Goal: Book appointment/travel/reservation

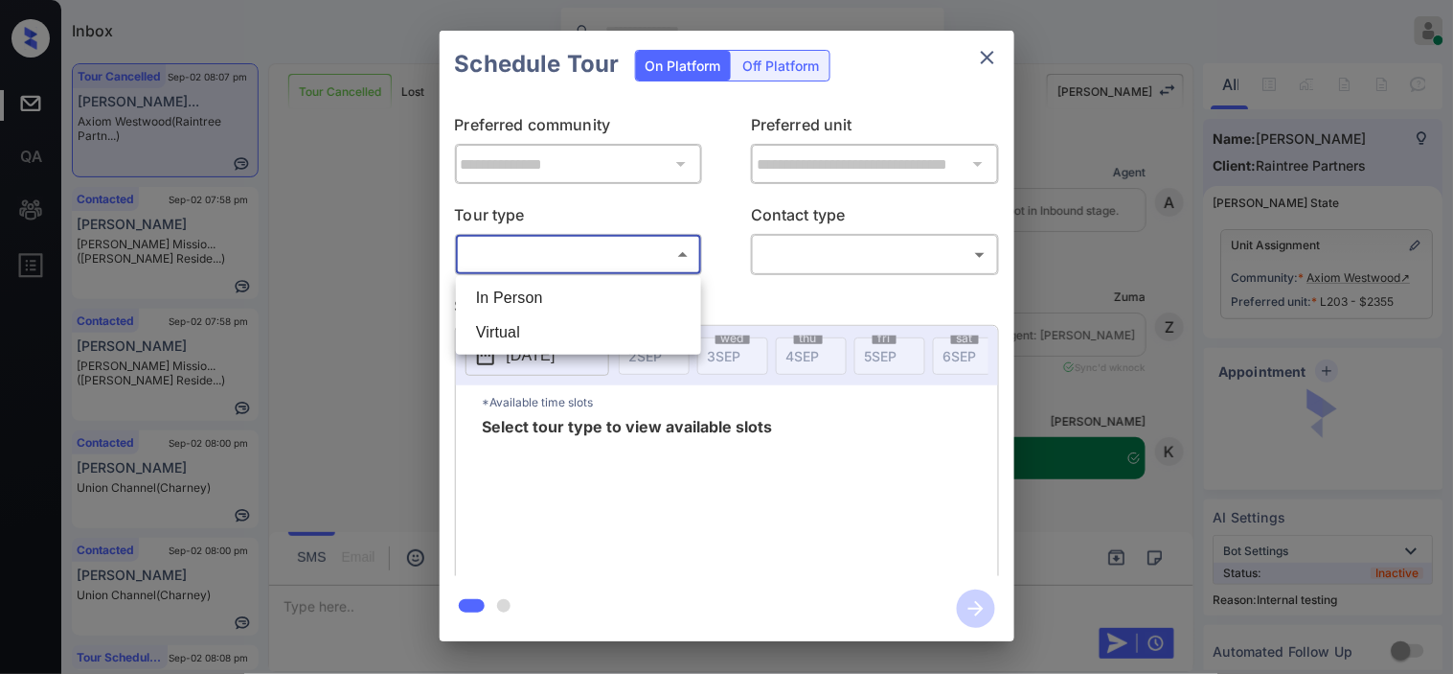
click at [616, 295] on li "In Person" at bounding box center [579, 298] width 236 height 34
type input "********"
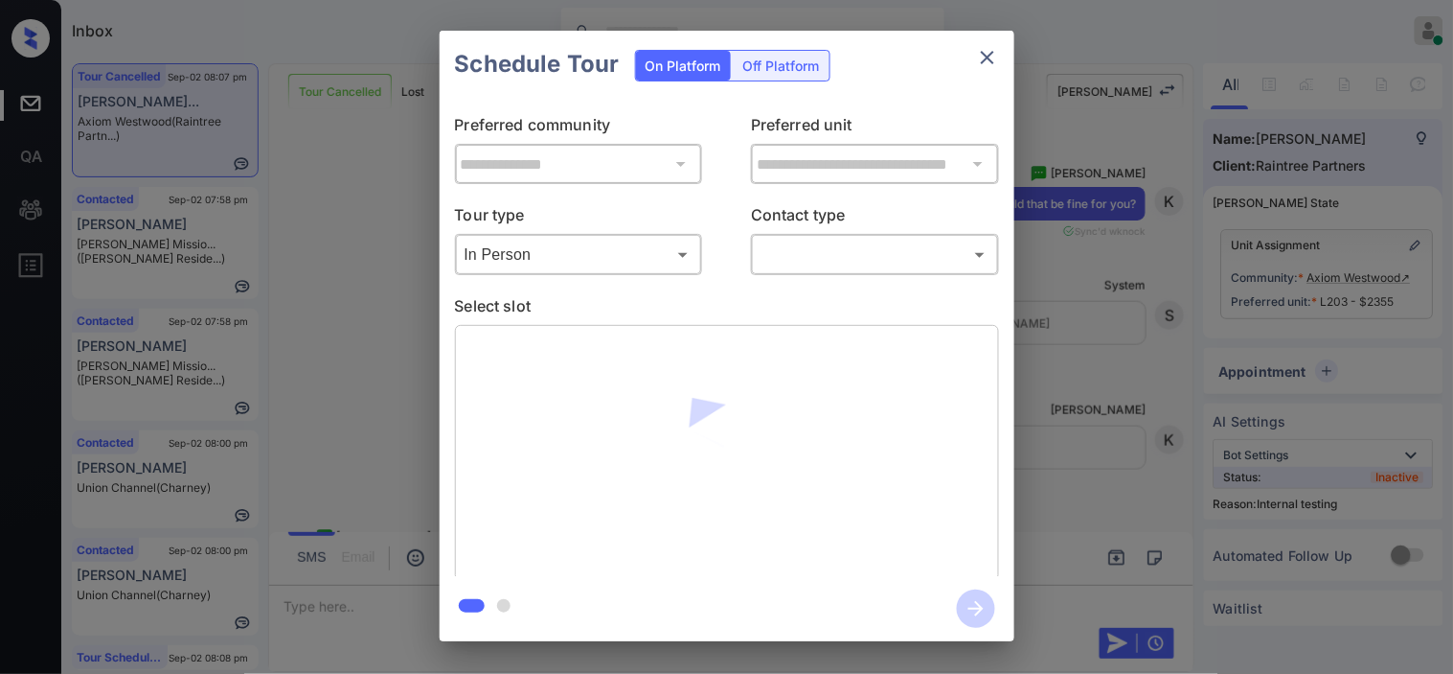
drag, startPoint x: 751, startPoint y: 253, endPoint x: 768, endPoint y: 253, distance: 17.2
click at [757, 253] on div "In Person Virtual" at bounding box center [726, 337] width 1453 height 674
click at [805, 253] on body "Inbox [PERSON_NAME] Online Set yourself offline Set yourself on break Profile S…" at bounding box center [726, 337] width 1453 height 674
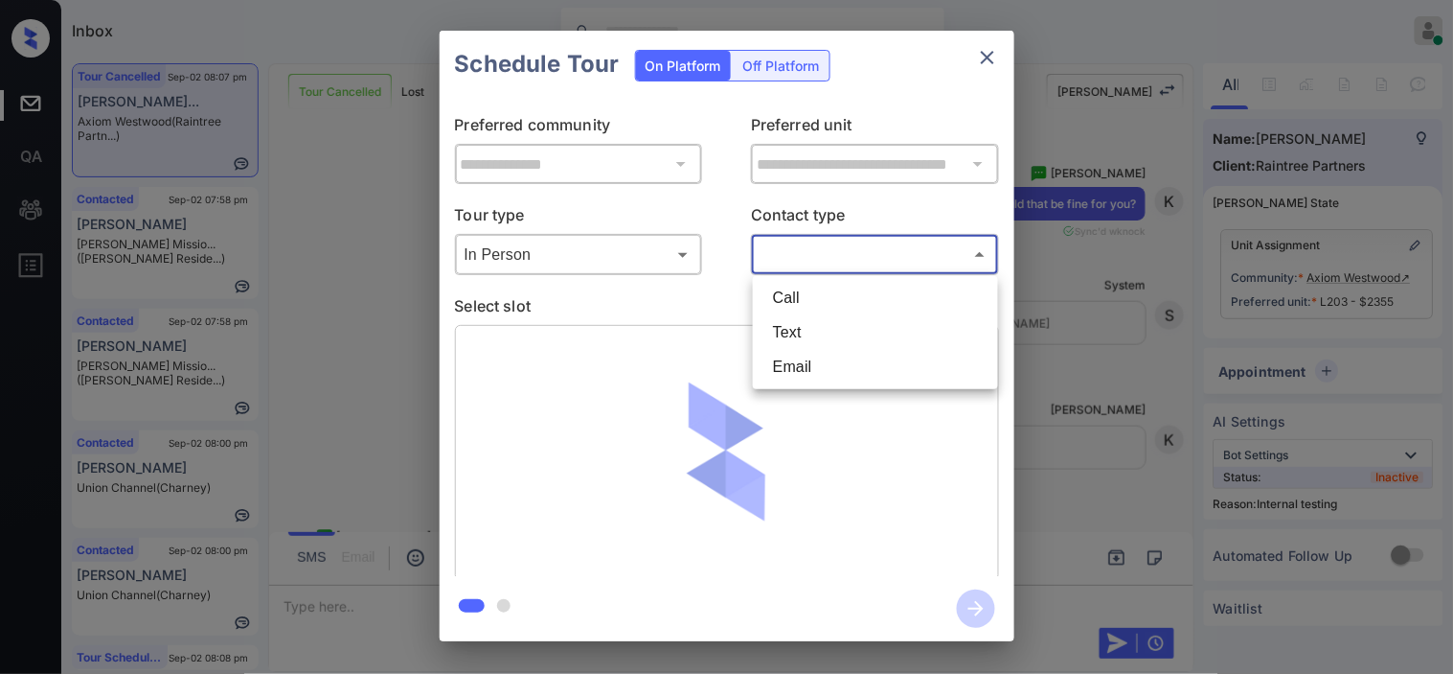
click at [808, 331] on li "Text" at bounding box center [876, 332] width 236 height 34
type input "****"
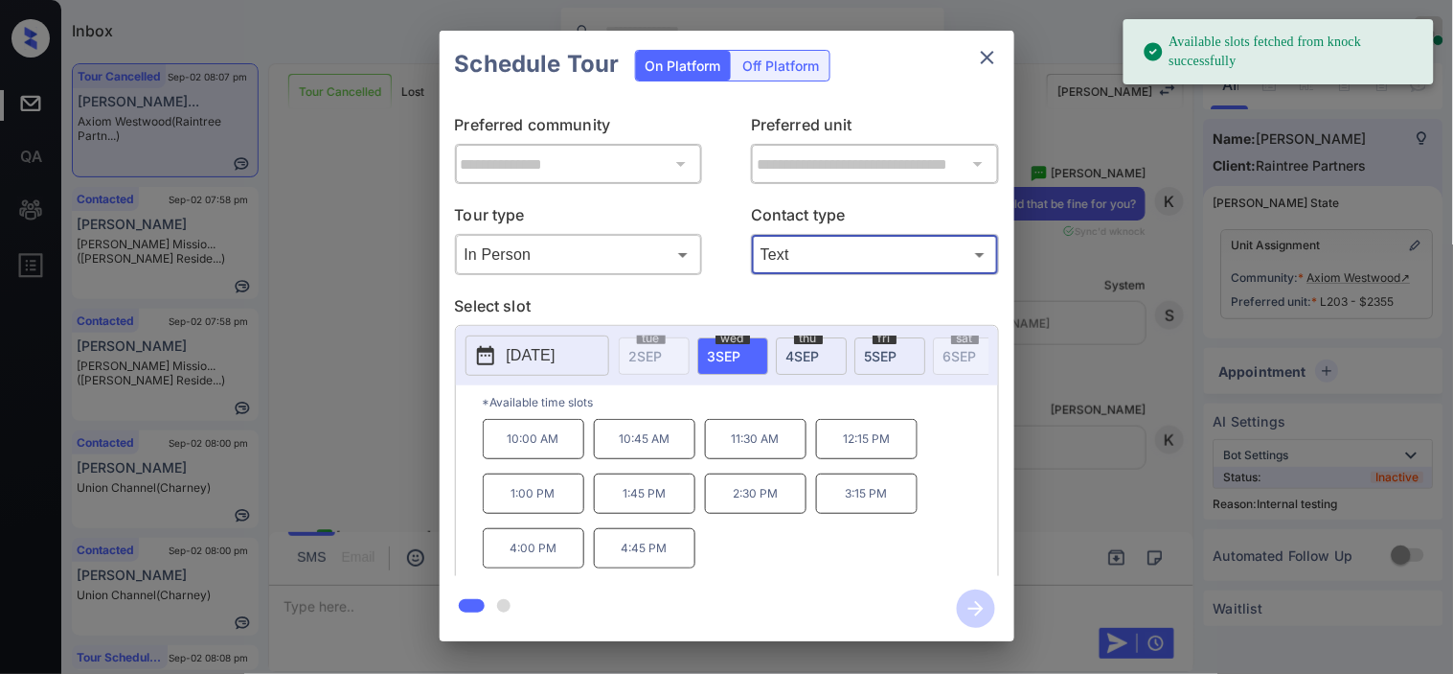
click at [525, 356] on p "[DATE]" at bounding box center [531, 355] width 49 height 23
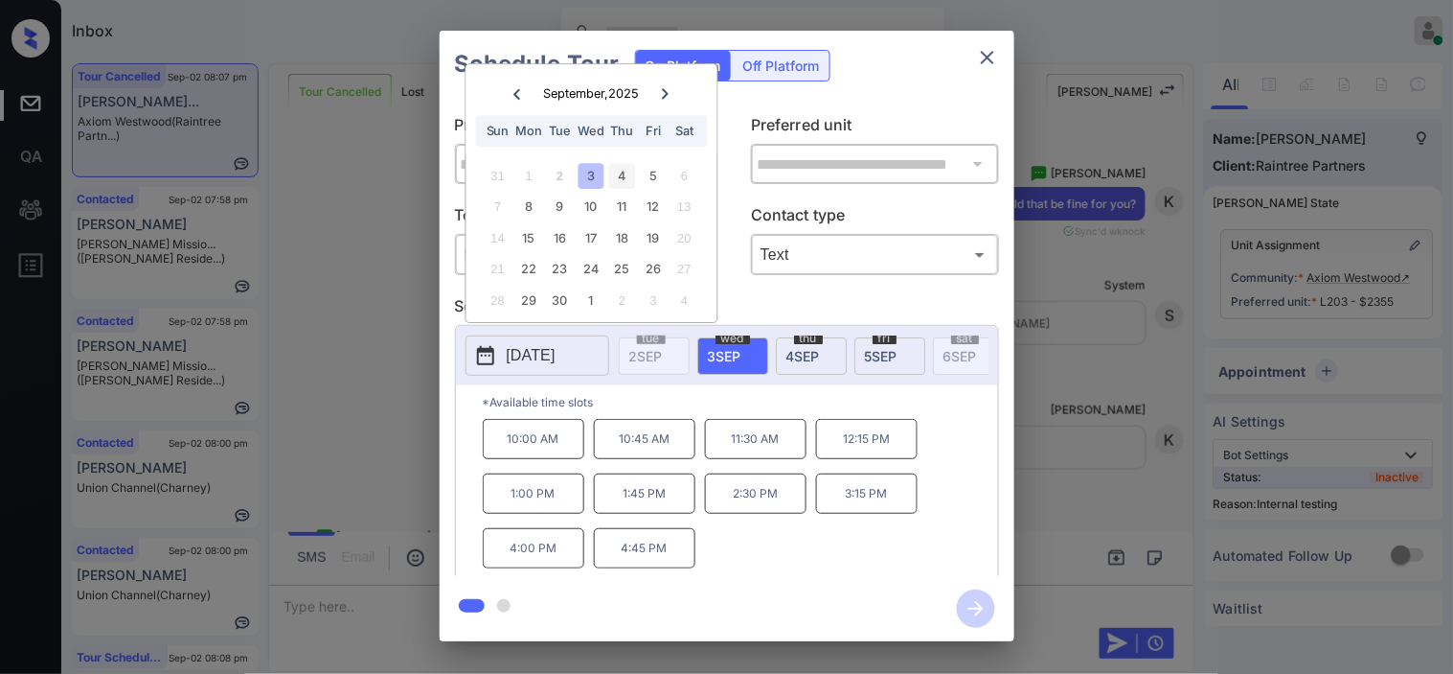
click at [621, 169] on div "4" at bounding box center [622, 176] width 26 height 26
click at [571, 514] on p "1:00 PM" at bounding box center [534, 493] width 102 height 40
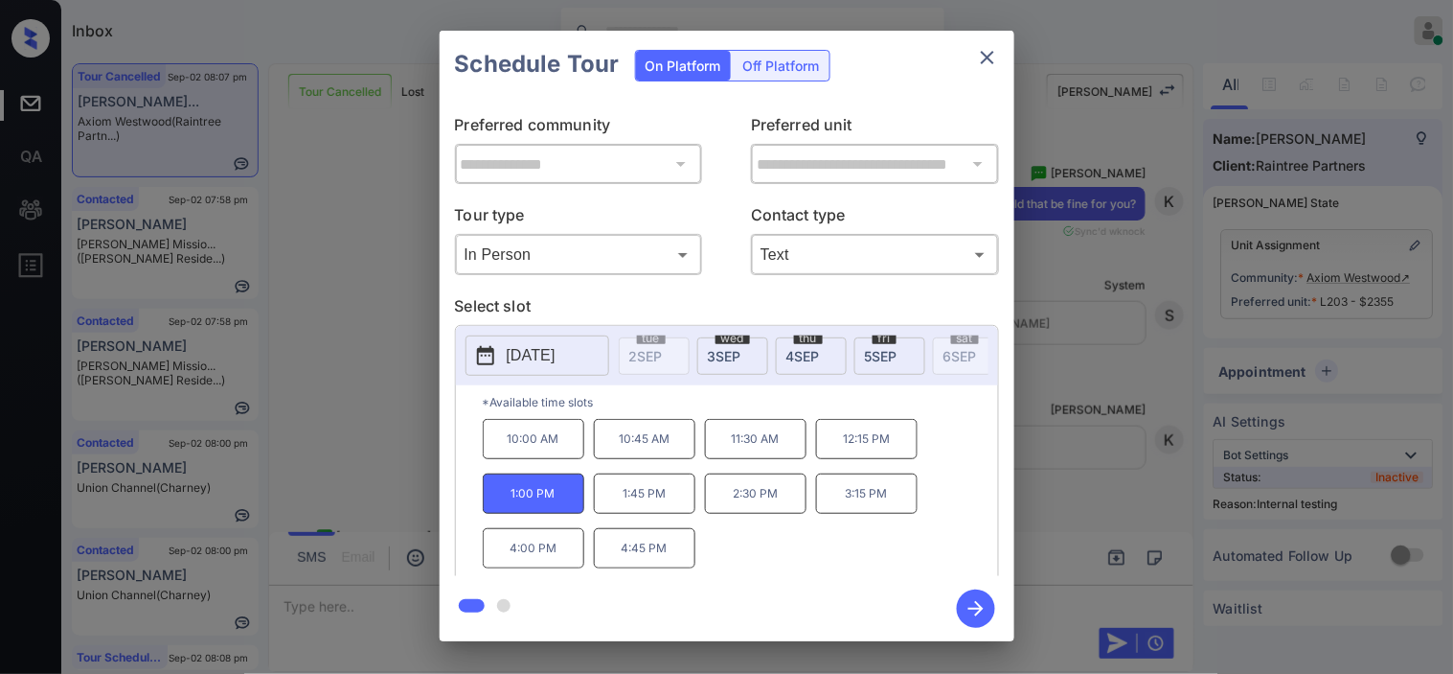
click at [969, 610] on icon "button" at bounding box center [976, 608] width 38 height 38
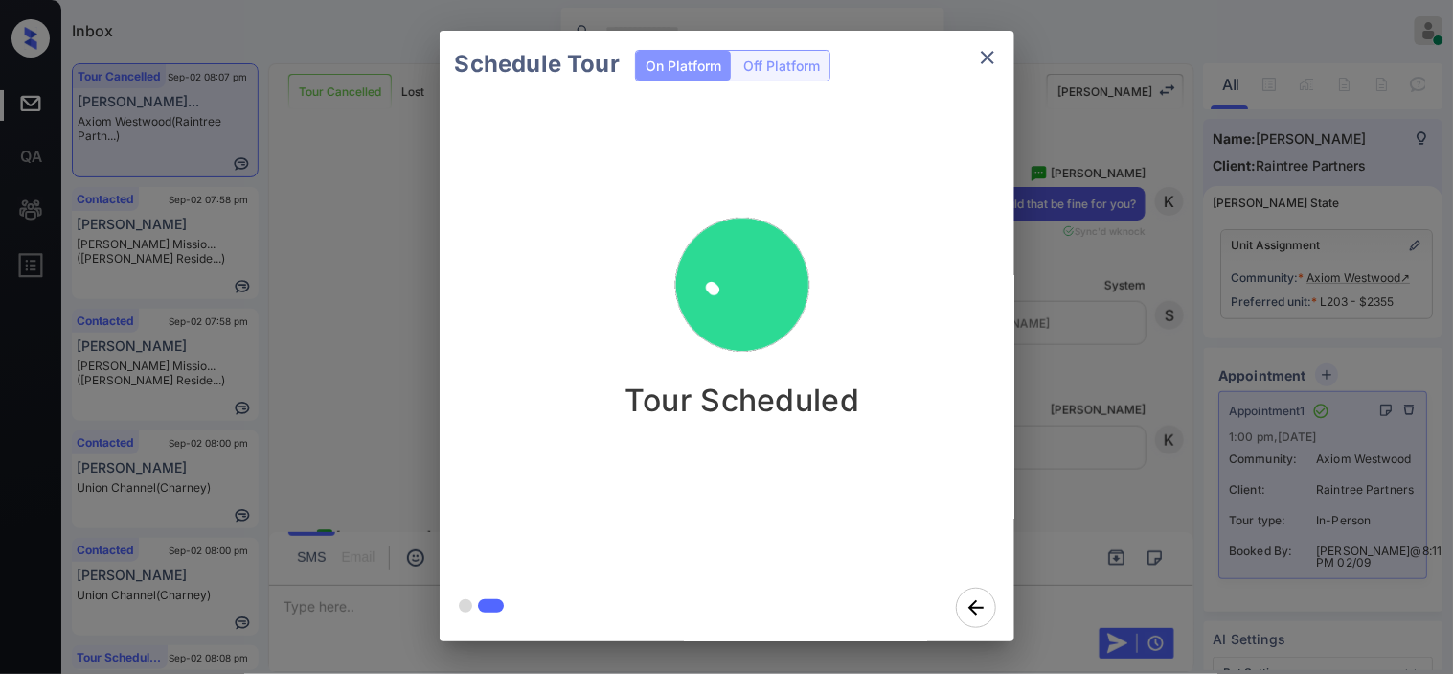
click at [1106, 378] on div "Schedule Tour On Platform Off Platform Tour Scheduled" at bounding box center [726, 336] width 1453 height 672
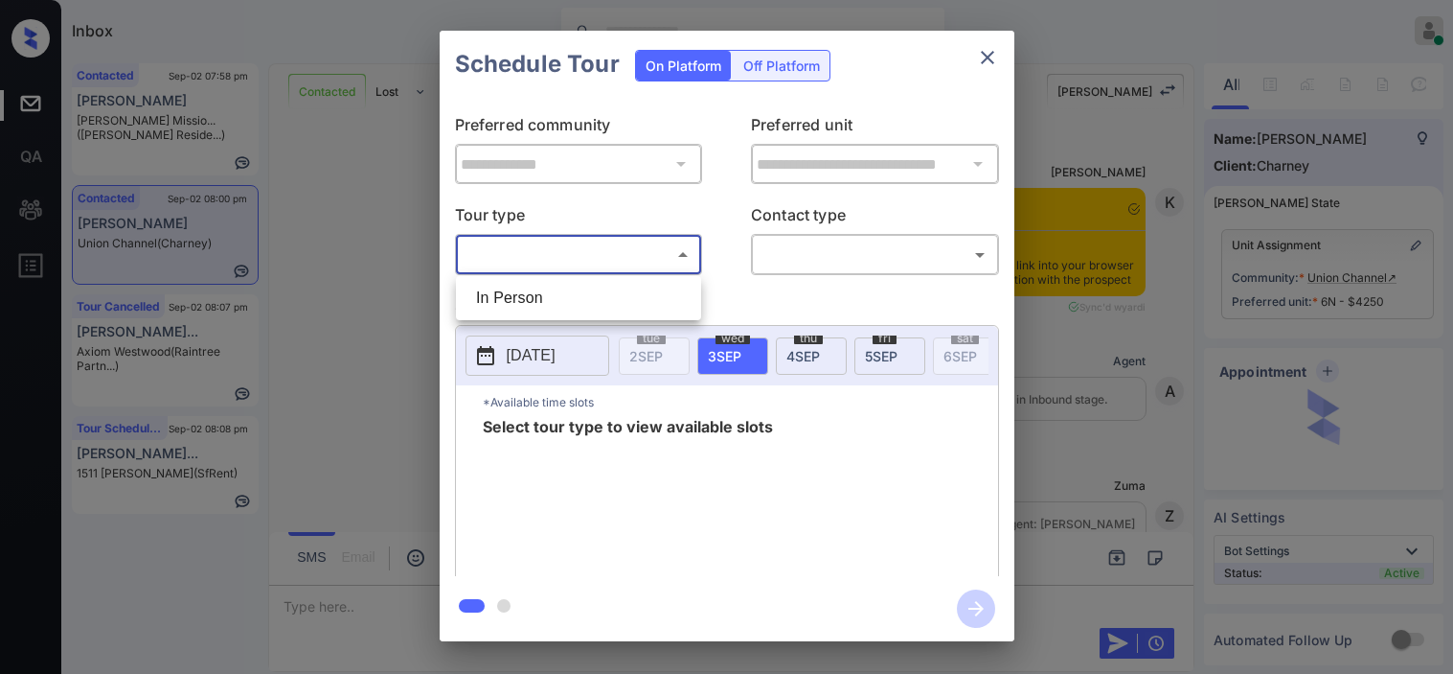
click at [587, 263] on body "Inbox Kristine Capara Online Set yourself offline Set yourself on break Profile…" at bounding box center [726, 337] width 1453 height 674
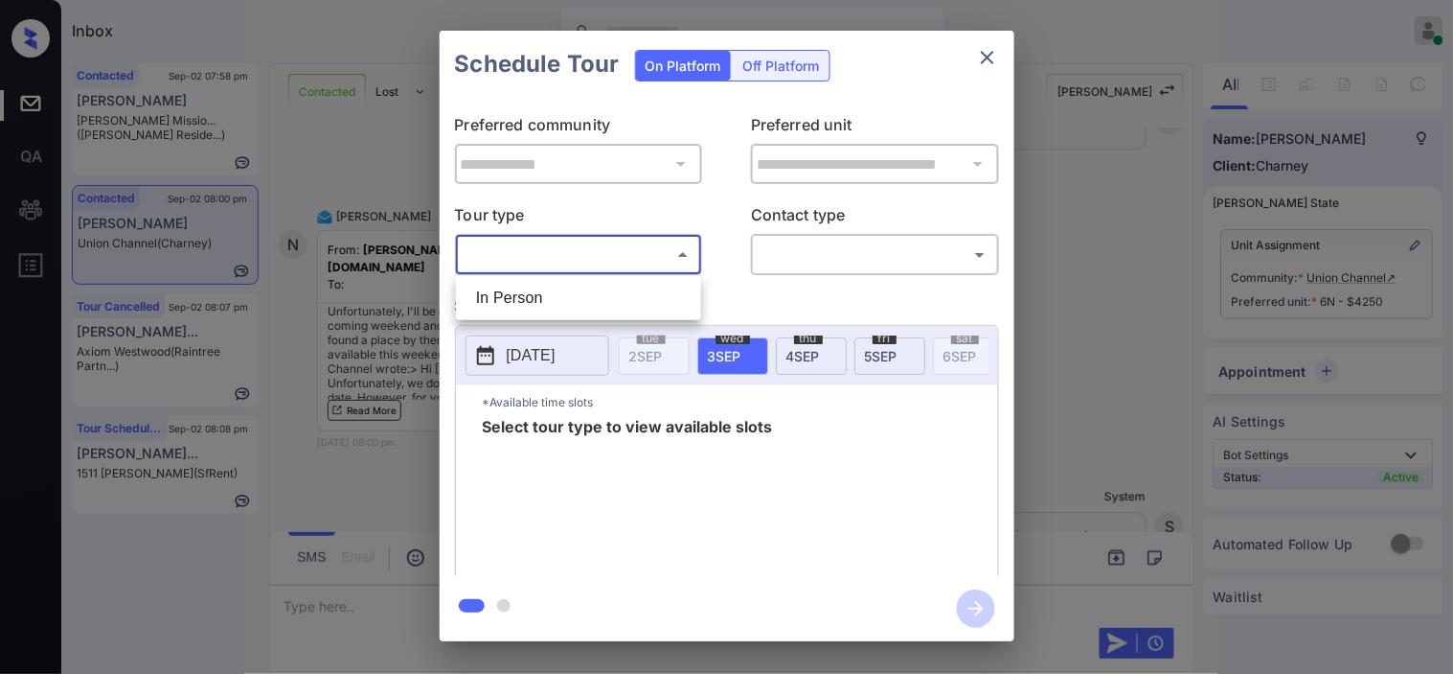
drag, startPoint x: 975, startPoint y: 298, endPoint x: 1085, endPoint y: 293, distance: 110.3
click at [985, 298] on div at bounding box center [726, 337] width 1453 height 674
click at [658, 245] on body "Inbox Kristine Capara Online Set yourself offline Set yourself on break Profile…" at bounding box center [726, 337] width 1453 height 674
drag, startPoint x: 638, startPoint y: 301, endPoint x: 635, endPoint y: 289, distance: 11.9
click at [638, 297] on li "In Person" at bounding box center [579, 298] width 236 height 34
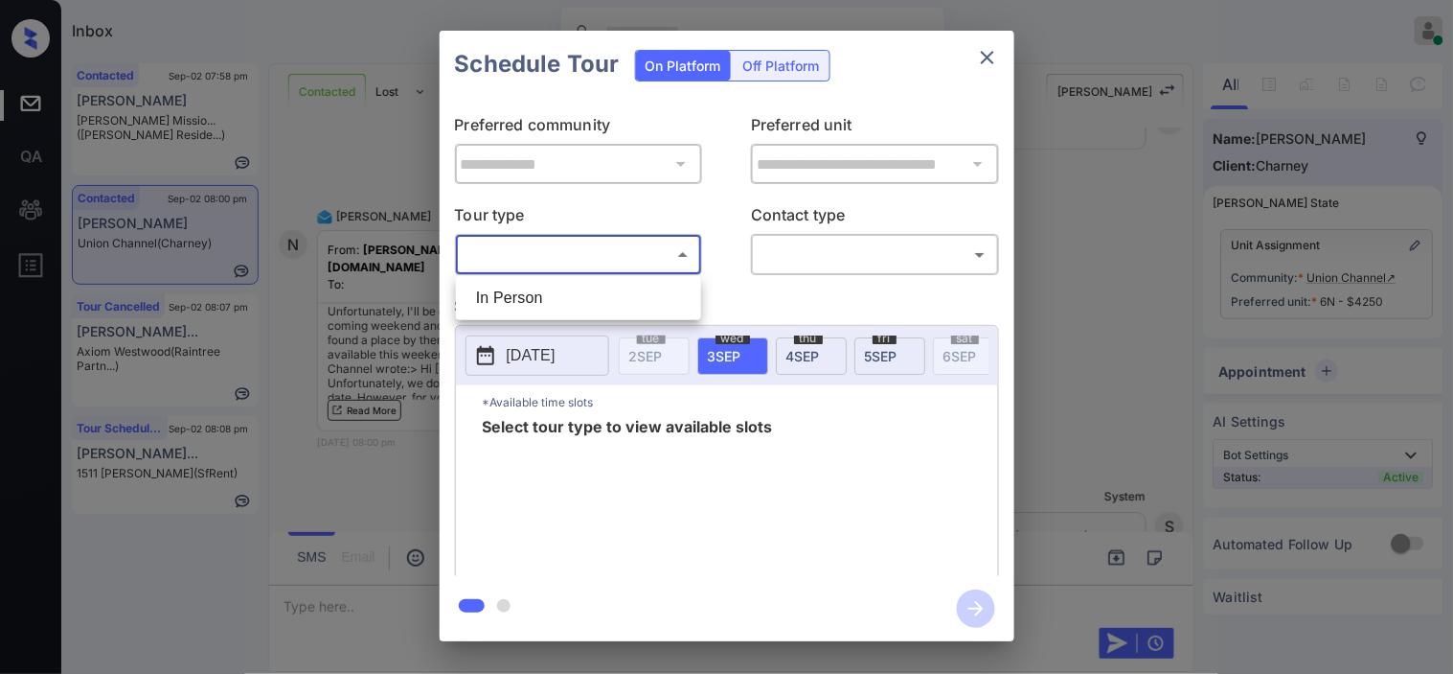
type input "********"
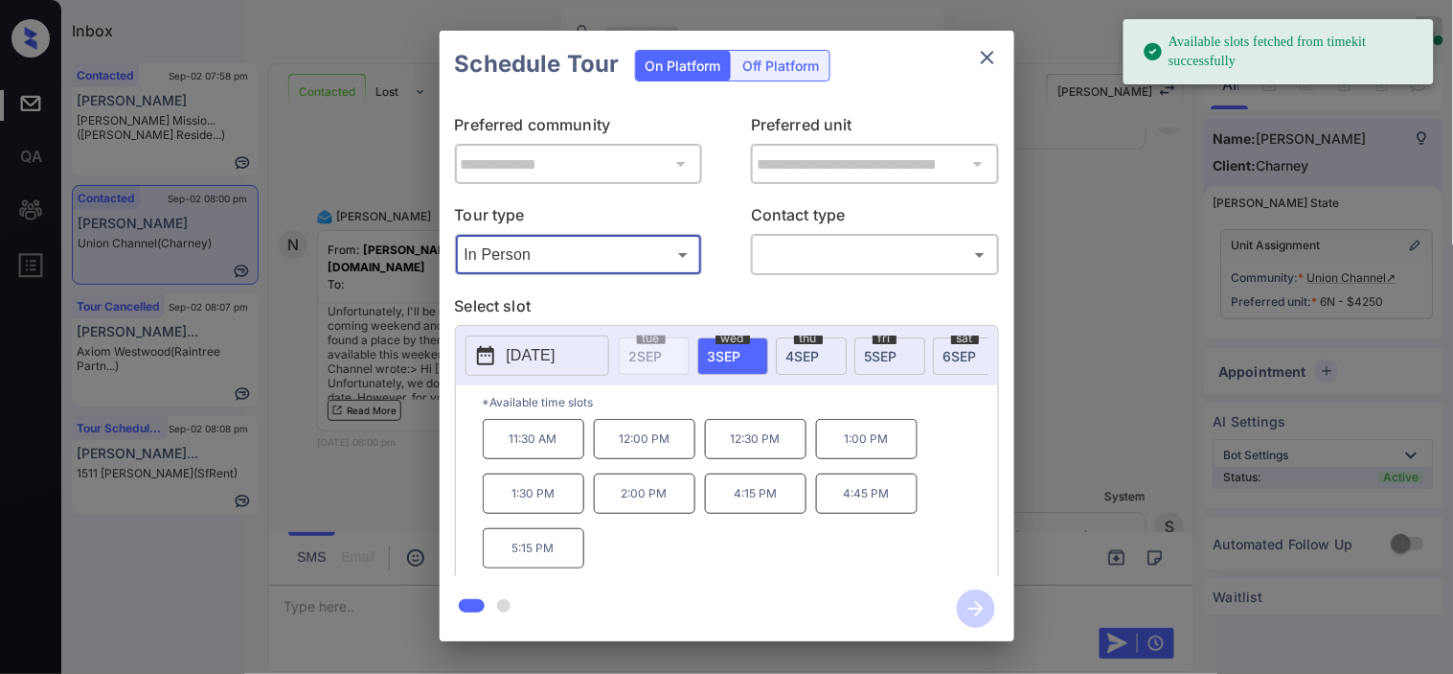
drag, startPoint x: 505, startPoint y: 353, endPoint x: 532, endPoint y: 343, distance: 28.5
click at [508, 353] on button "[DATE]" at bounding box center [538, 355] width 144 height 40
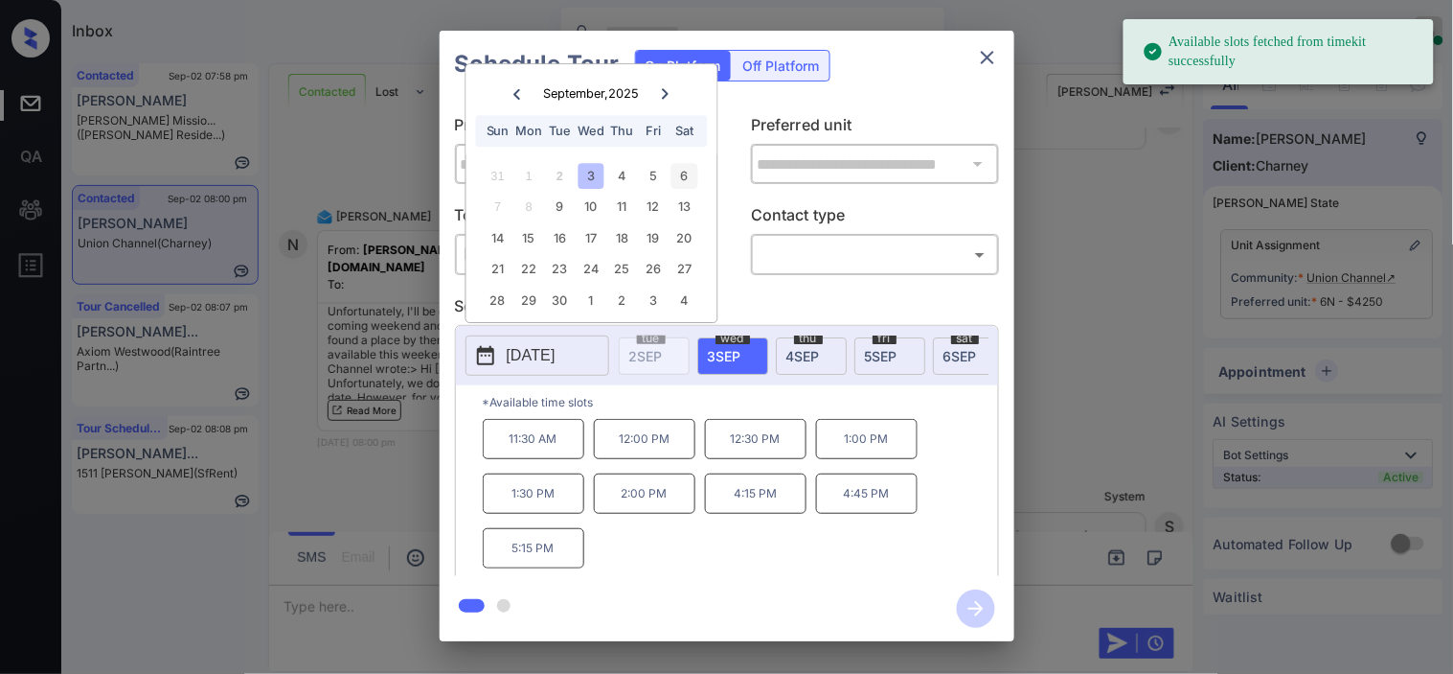
click at [685, 174] on div "6" at bounding box center [685, 176] width 26 height 26
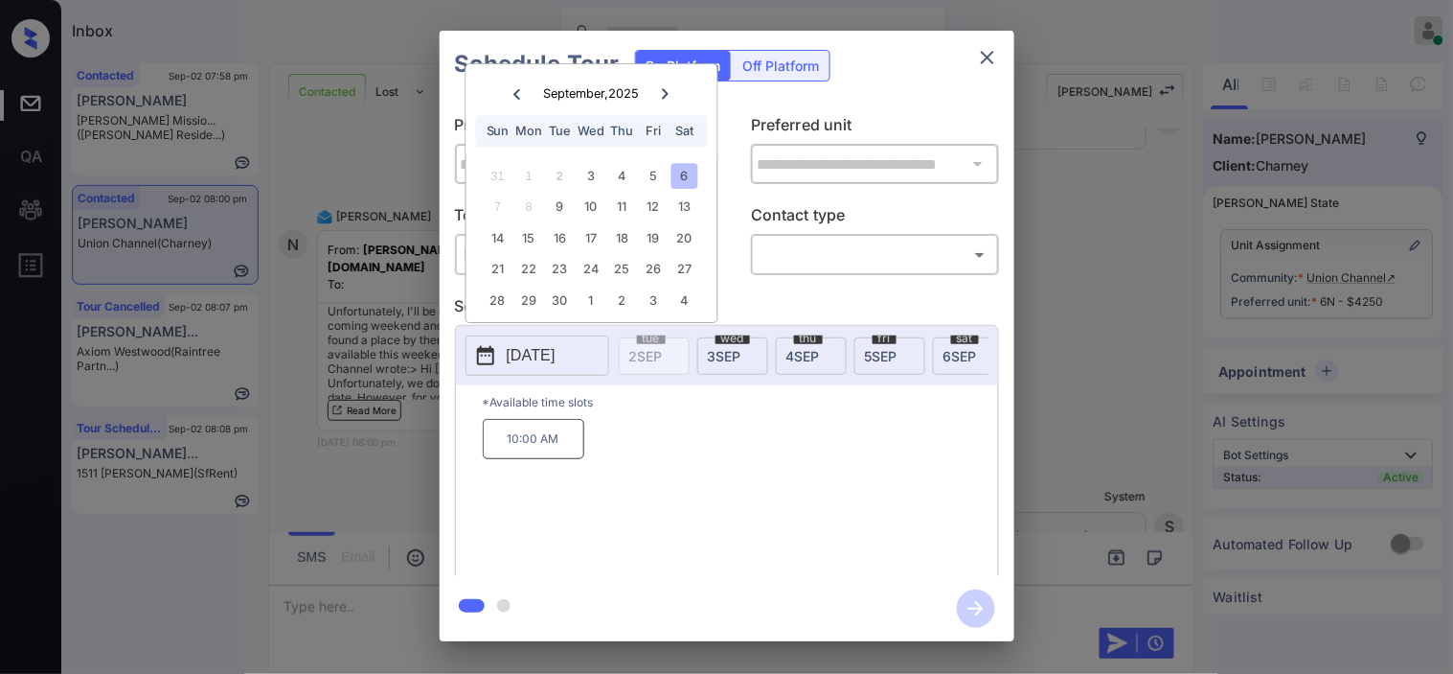
click at [428, 414] on div "**********" at bounding box center [726, 336] width 1453 height 672
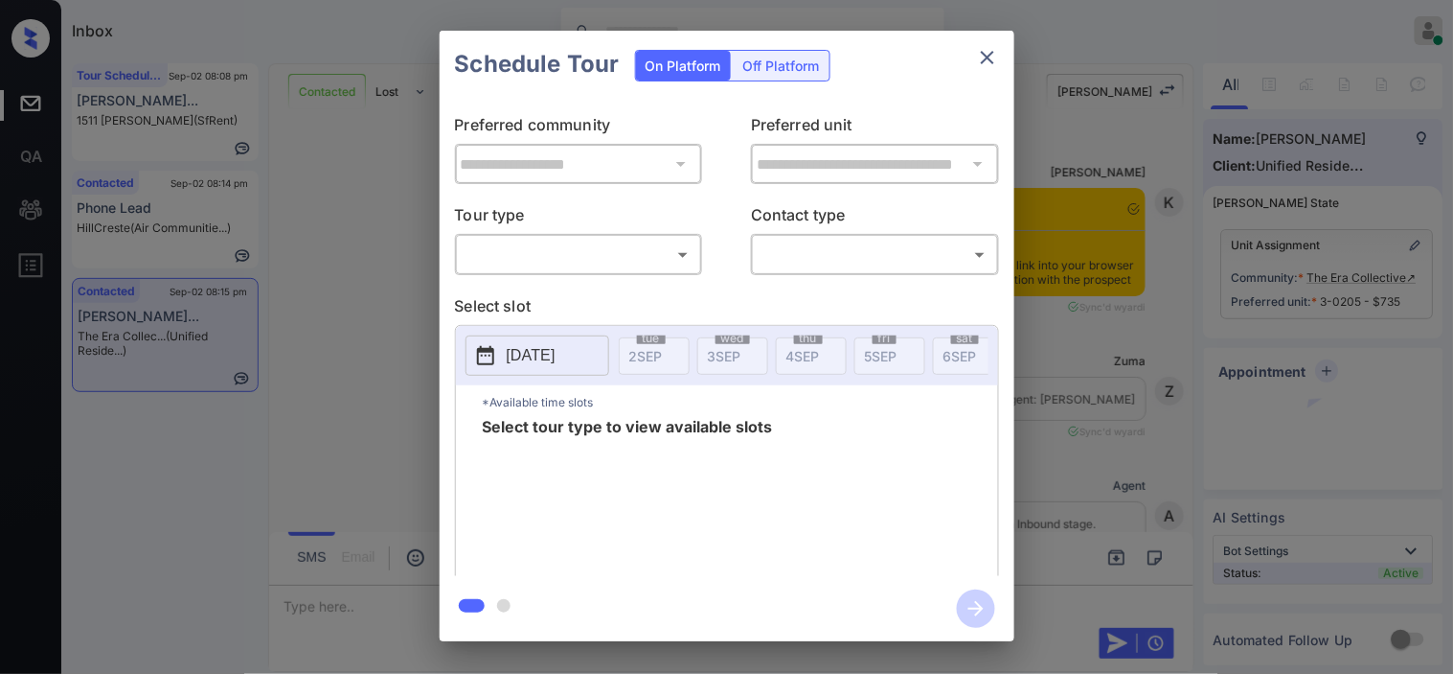
click at [582, 268] on body "Inbox Kristine Capara Online Set yourself offline Set yourself on break Profile…" at bounding box center [726, 337] width 1453 height 674
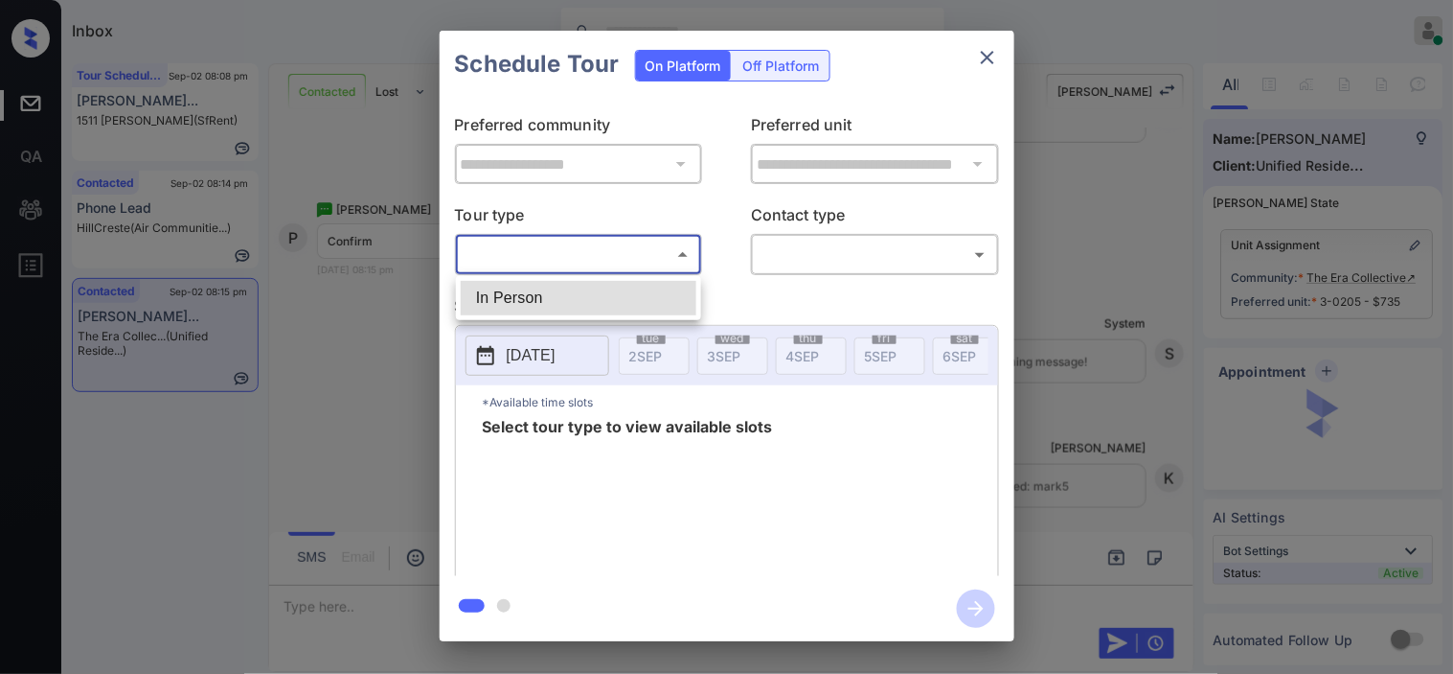
click at [585, 303] on li "In Person" at bounding box center [579, 298] width 236 height 34
type input "********"
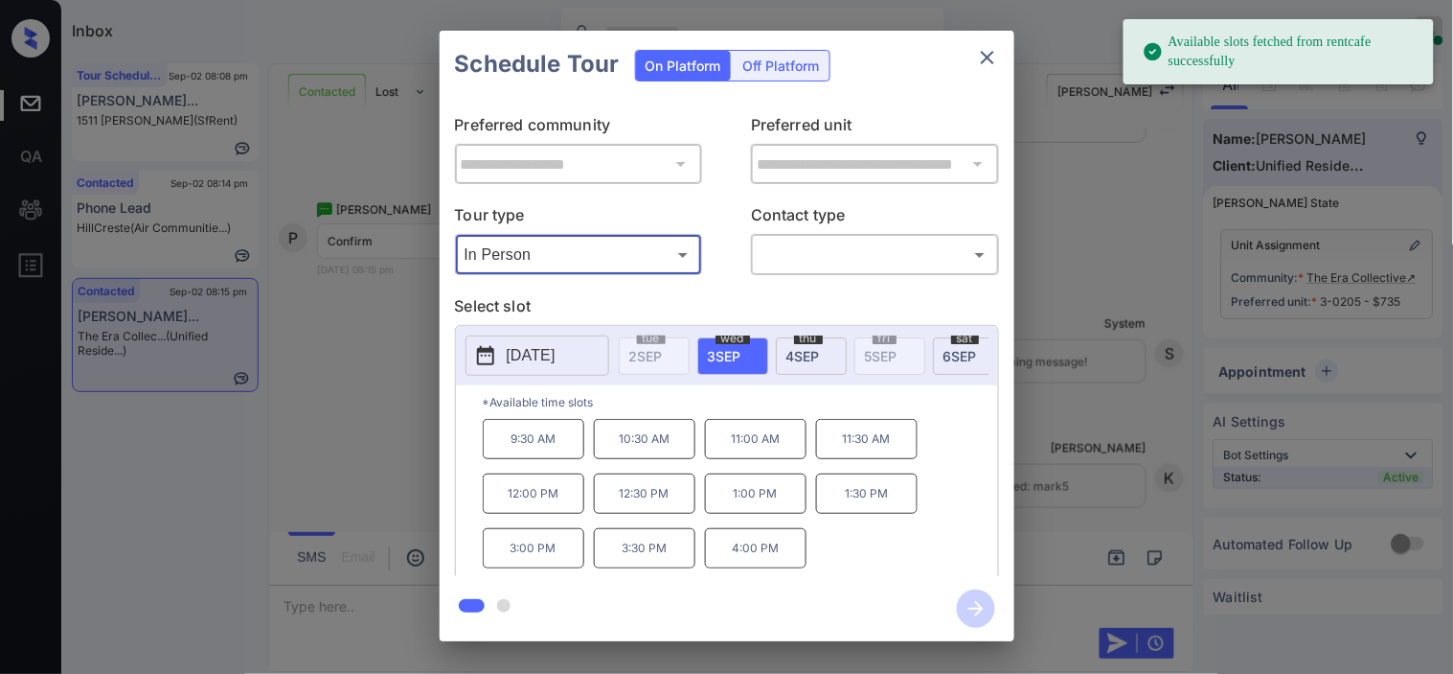
click at [810, 333] on div "2025-09-03 tue 2 SEP wed 3 SEP thu 4 SEP fri 5 SEP sat 6 SEP sun 7 SEP mon 8 SE…" at bounding box center [727, 355] width 542 height 59
drag, startPoint x: 788, startPoint y: 355, endPoint x: 791, endPoint y: 372, distance: 16.5
click at [791, 352] on span "4 SEP" at bounding box center [804, 356] width 34 height 16
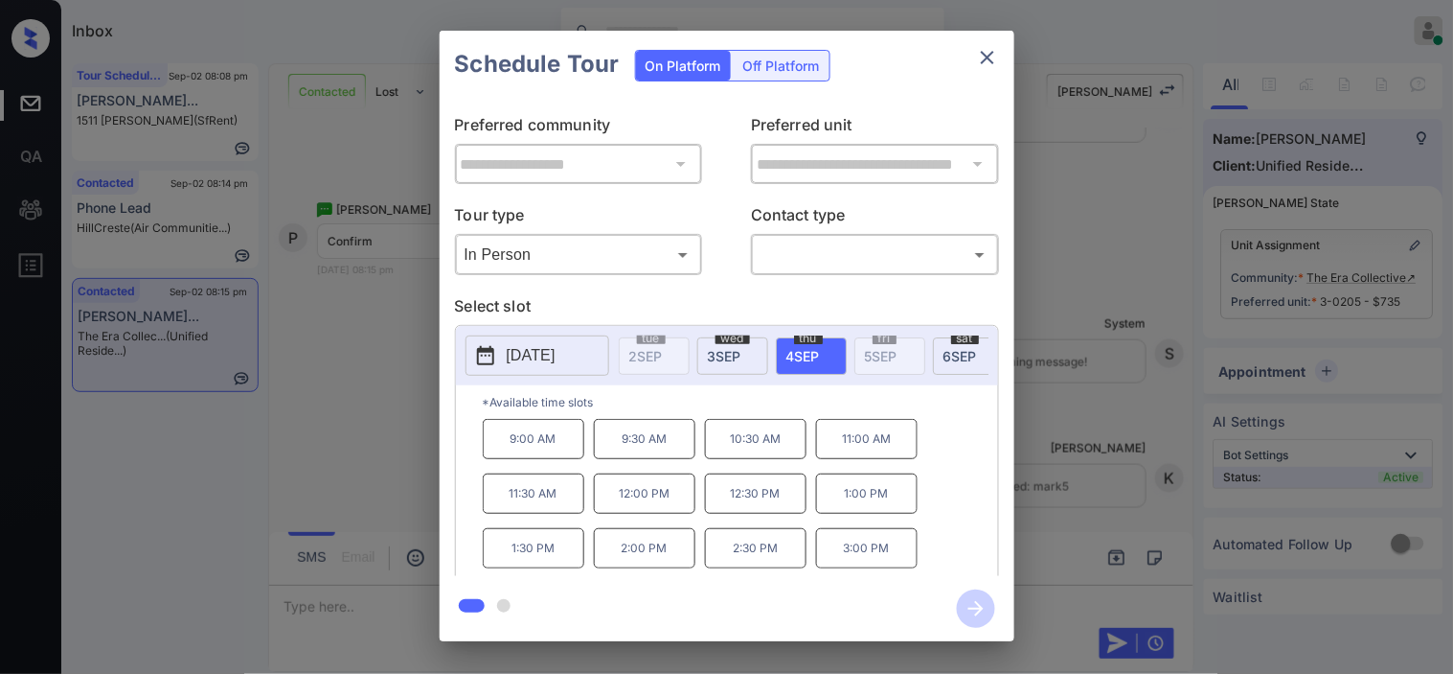
click at [711, 359] on div "wed 3 SEP" at bounding box center [732, 355] width 71 height 37
click at [376, 467] on div "**********" at bounding box center [726, 336] width 1453 height 672
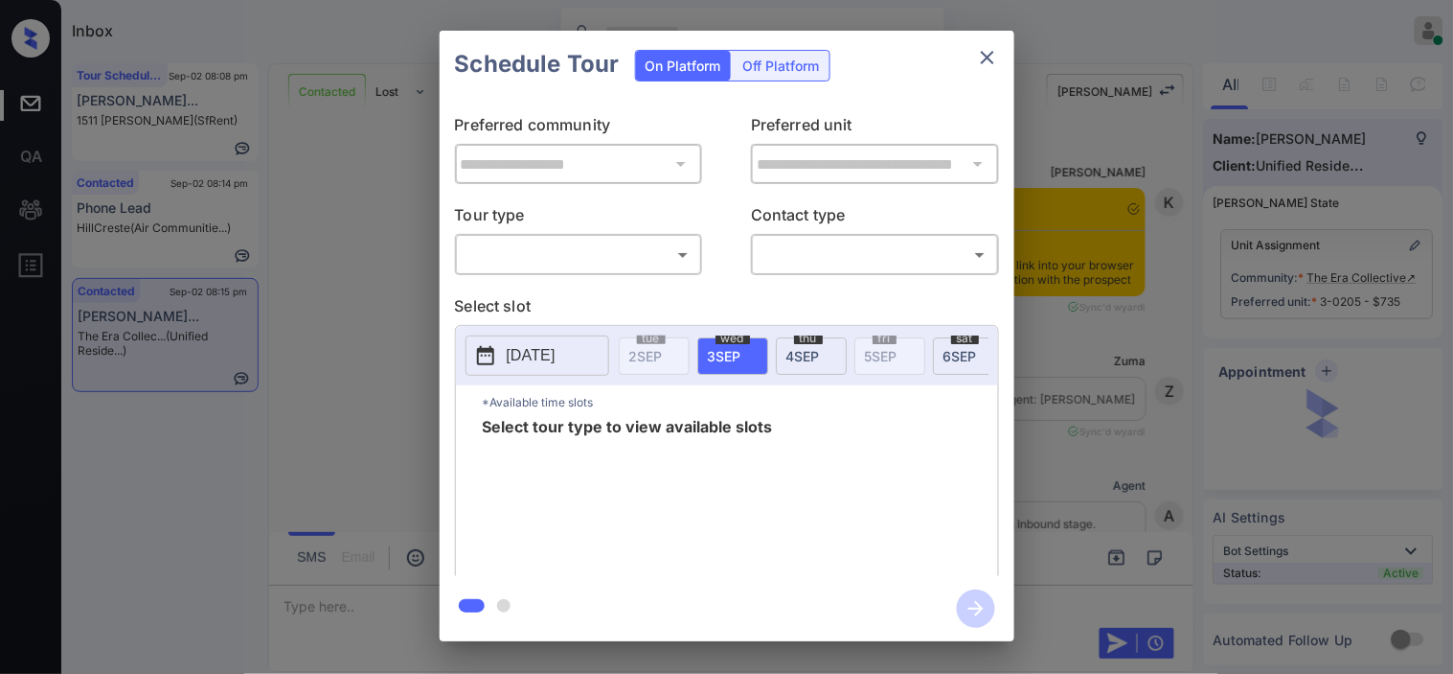
scroll to position [4385, 0]
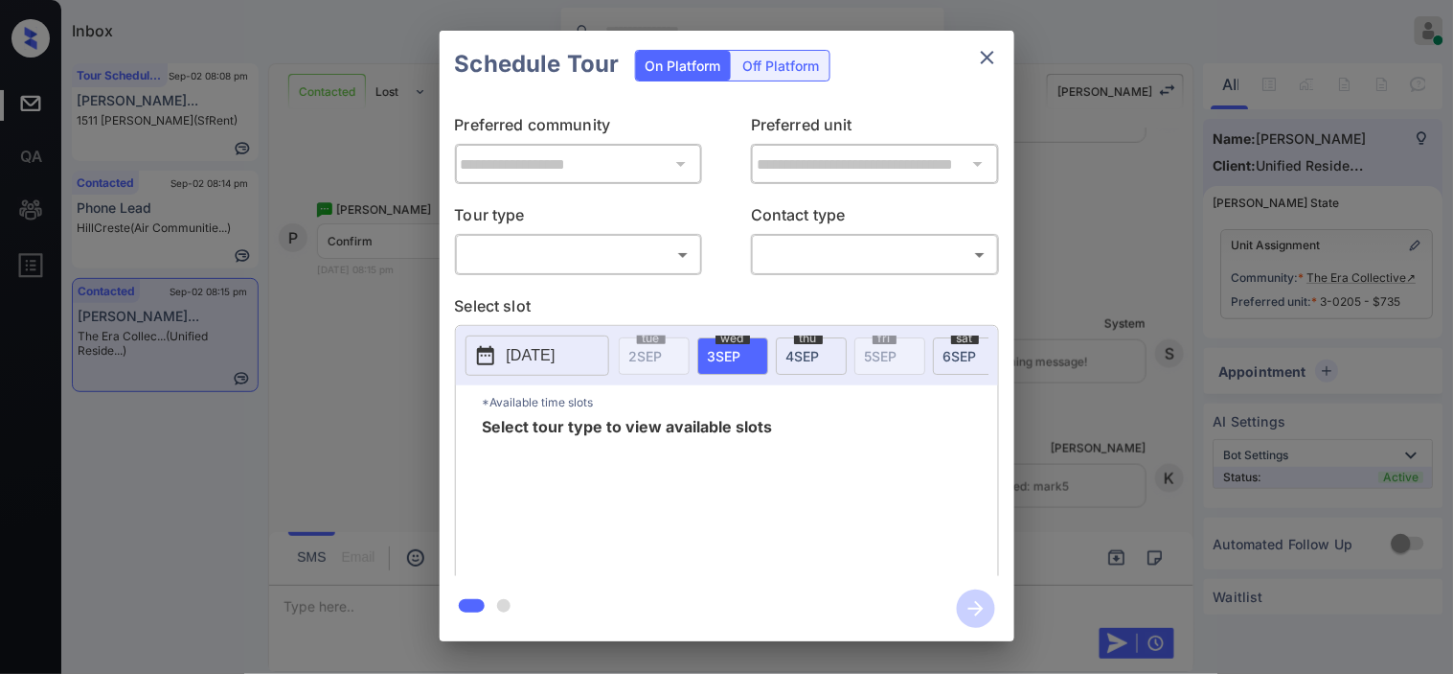
click at [554, 238] on body "Inbox [PERSON_NAME] Online Set yourself offline Set yourself on break Profile S…" at bounding box center [726, 337] width 1453 height 674
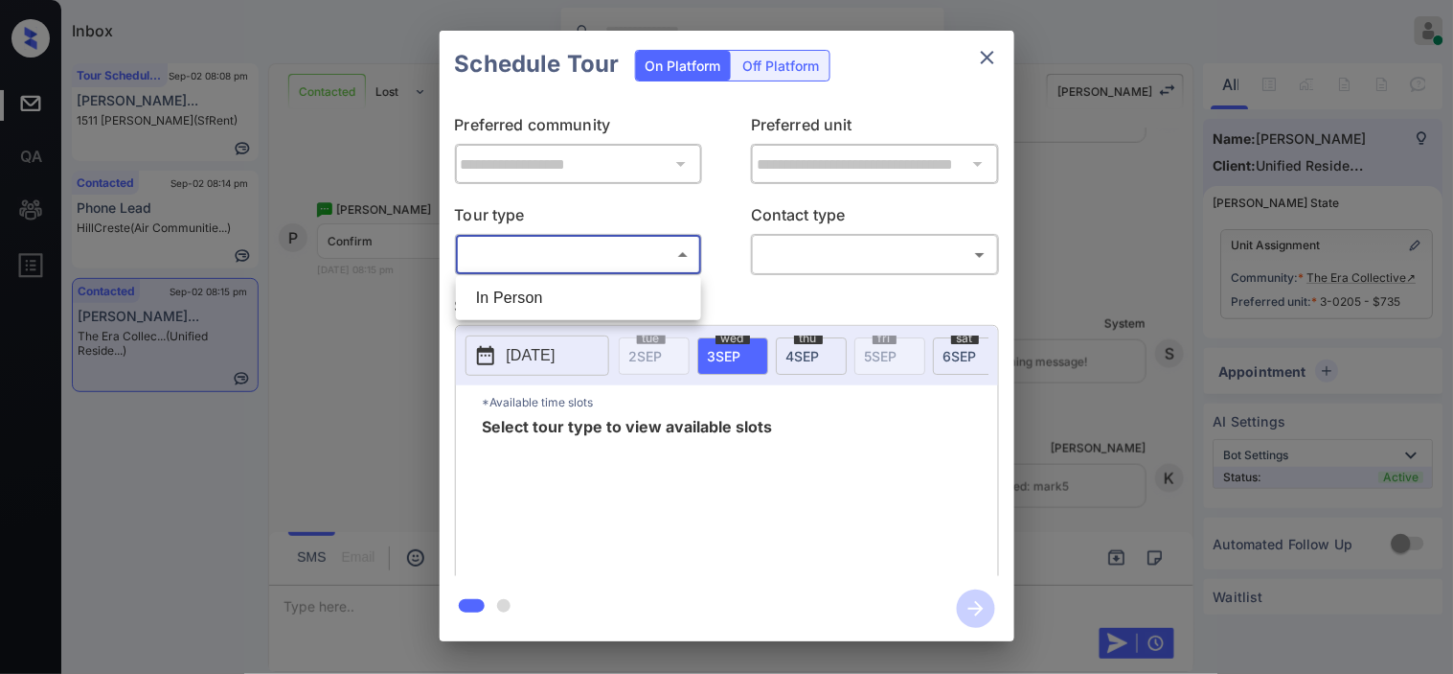
click at [550, 305] on li "In Person" at bounding box center [579, 298] width 236 height 34
type input "********"
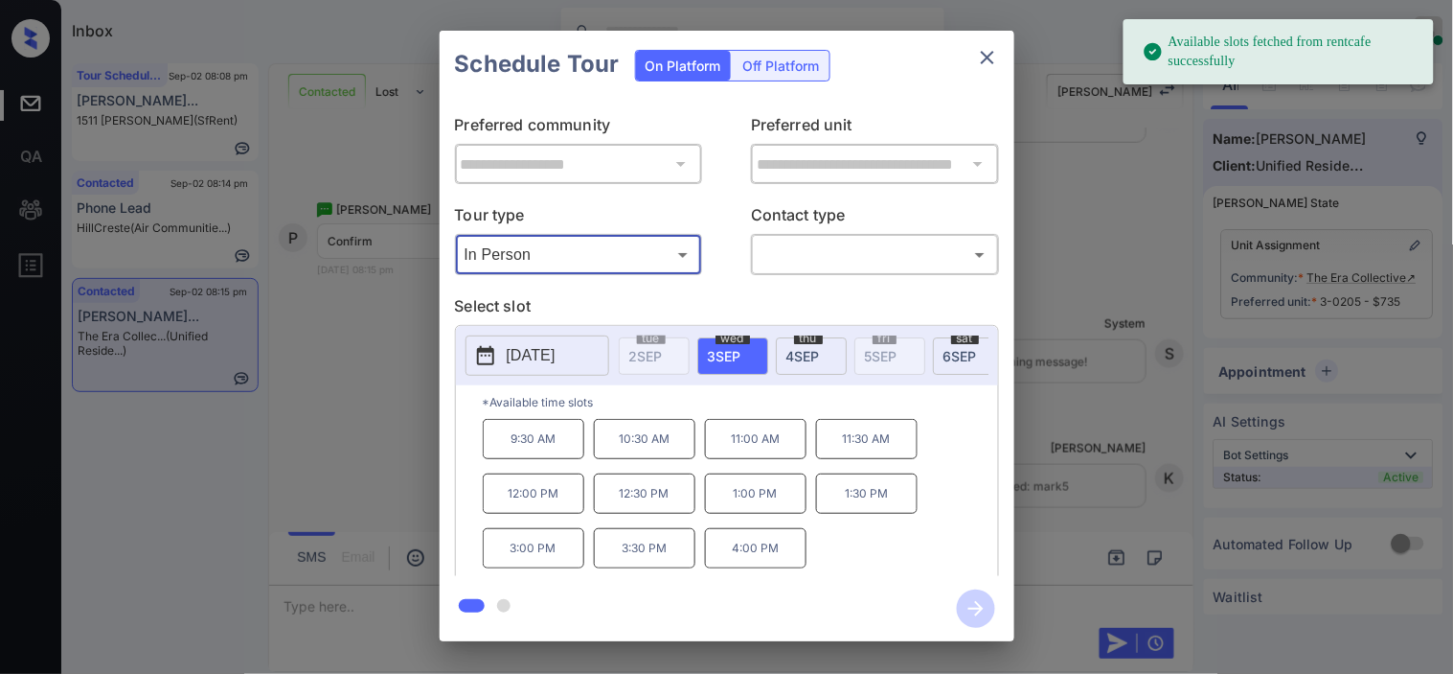
click at [500, 349] on button "[DATE]" at bounding box center [538, 355] width 144 height 40
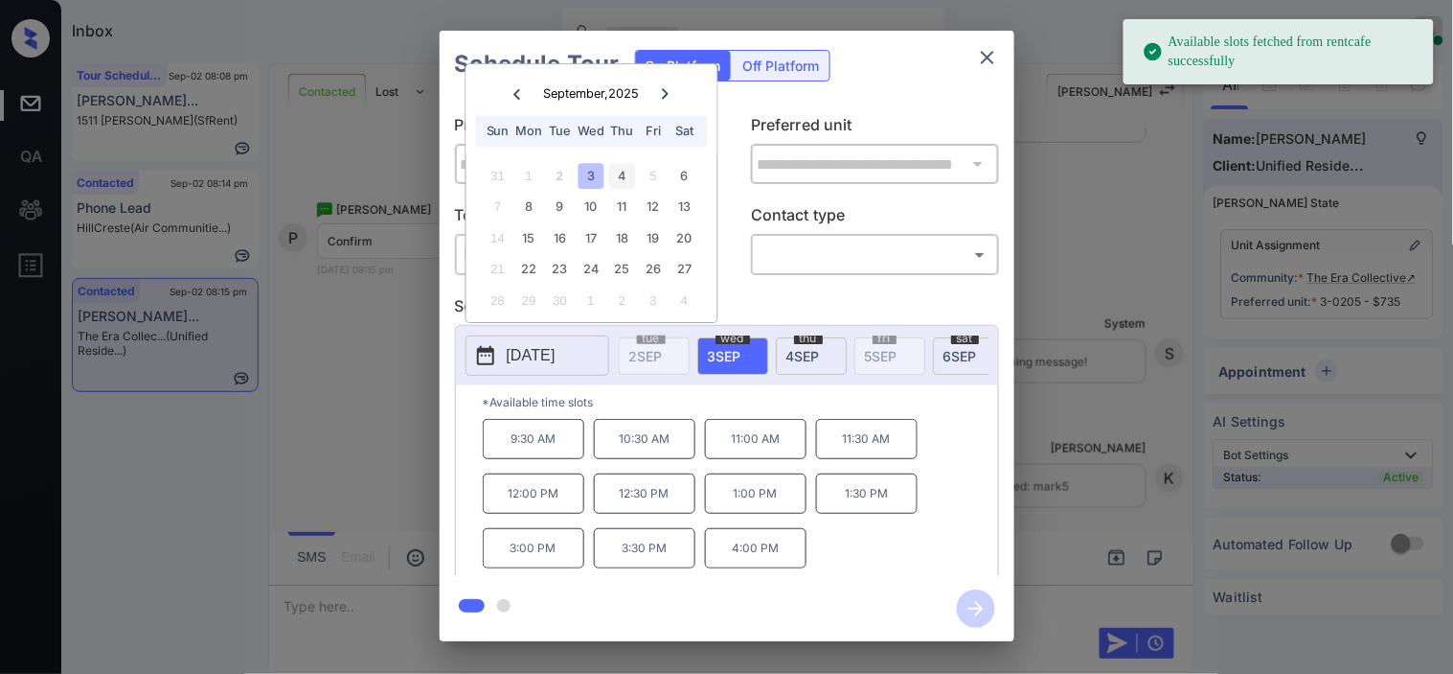
click at [623, 172] on div "4" at bounding box center [622, 176] width 26 height 26
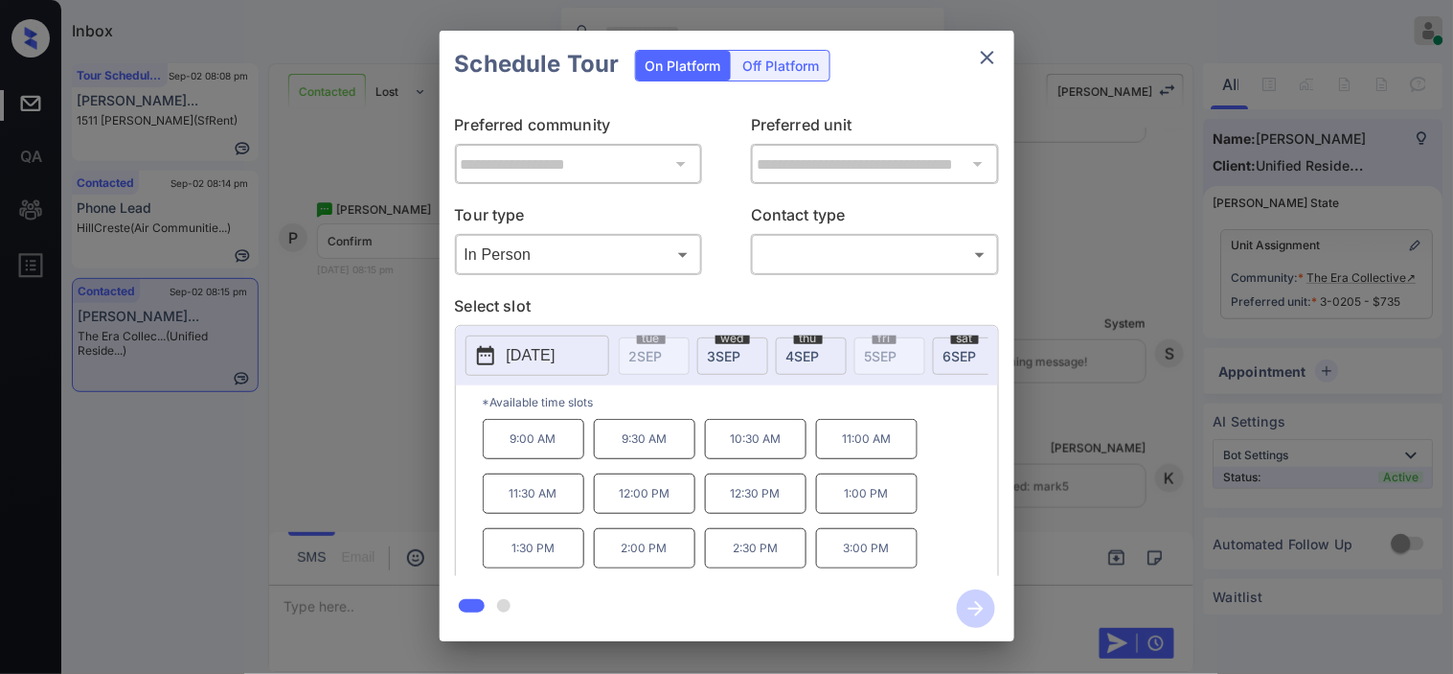
drag, startPoint x: 941, startPoint y: 491, endPoint x: 950, endPoint y: 477, distance: 16.5
click at [945, 483] on div "9:00 AM 9:30 AM 10:30 AM 11:00 AM 11:30 AM 12:00 PM 12:30 PM 1:00 PM 1:30 PM 2:…" at bounding box center [740, 495] width 515 height 153
click at [922, 551] on div "9:00 AM 9:30 AM 10:30 AM 11:00 AM 11:30 AM 12:00 PM 12:30 PM 1:00 PM 1:30 PM 2:…" at bounding box center [740, 495] width 515 height 153
click at [1108, 383] on div "**********" at bounding box center [726, 336] width 1453 height 672
